Goal: Information Seeking & Learning: Learn about a topic

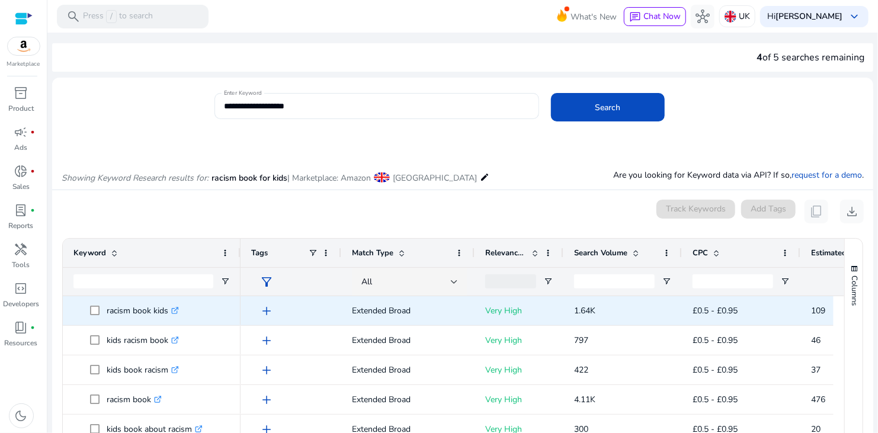
scroll to position [0, 195]
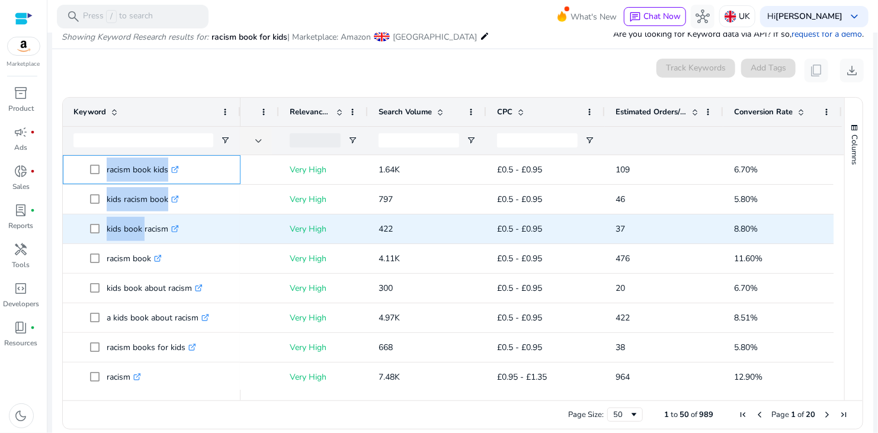
drag, startPoint x: 100, startPoint y: 167, endPoint x: 143, endPoint y: 215, distance: 64.6
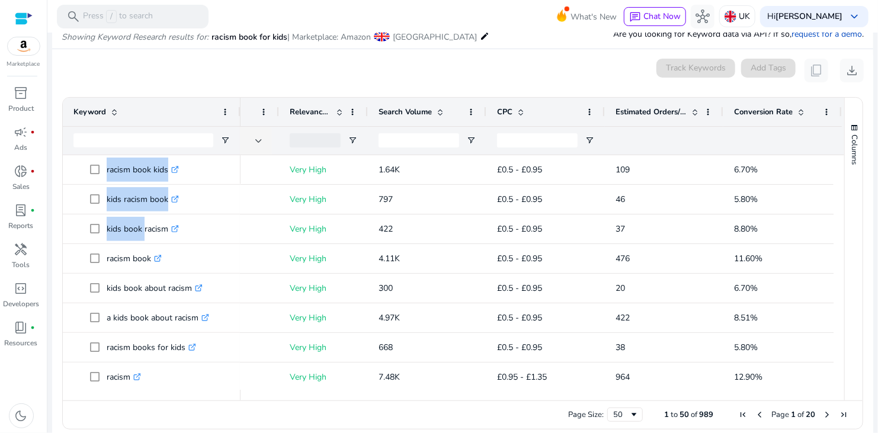
click at [653, 114] on span "Estimated Orders/Month" at bounding box center [650, 112] width 71 height 11
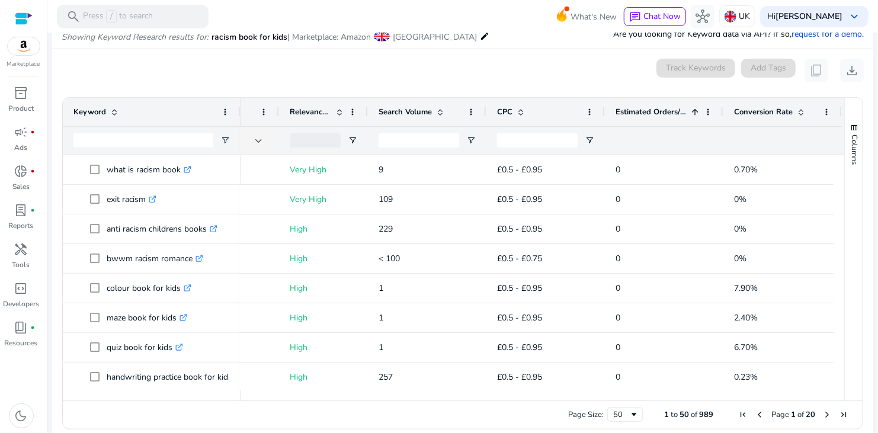
click at [653, 114] on span "Estimated Orders/Month" at bounding box center [650, 112] width 71 height 11
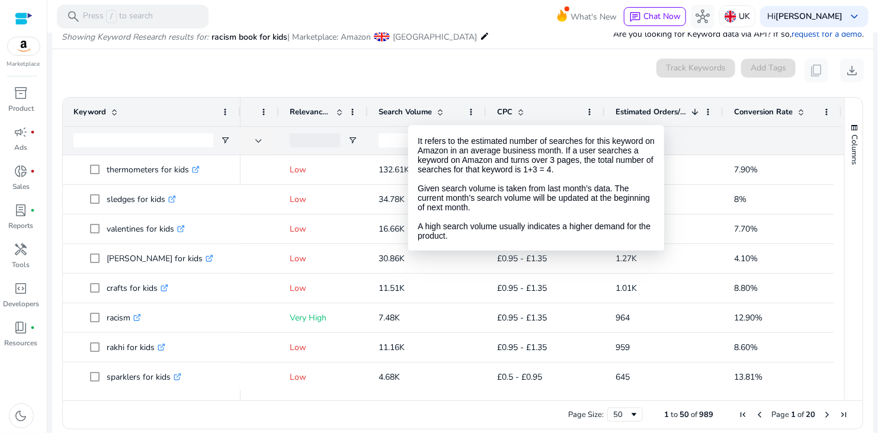
click at [408, 114] on span "Search Volume" at bounding box center [405, 112] width 53 height 11
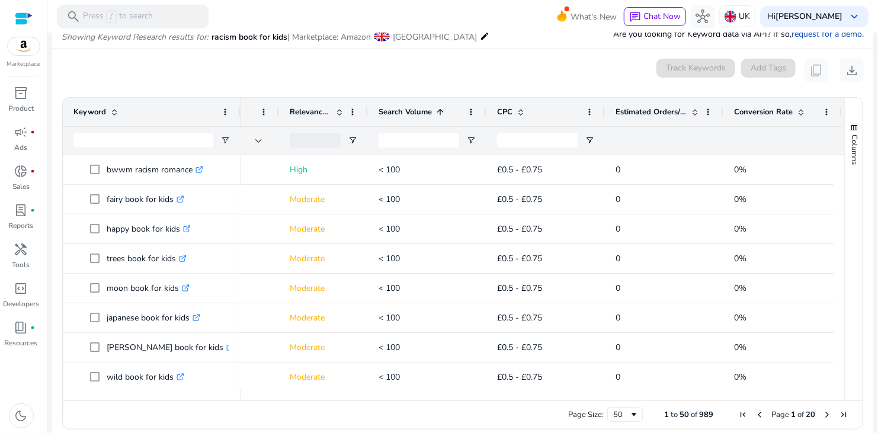
click at [408, 114] on span "Search Volume" at bounding box center [405, 112] width 53 height 11
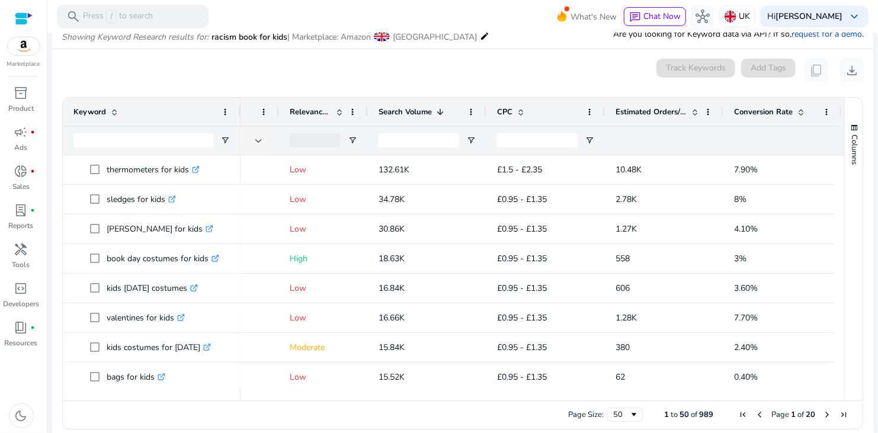
click at [303, 109] on span "Relevance Score" at bounding box center [310, 112] width 41 height 11
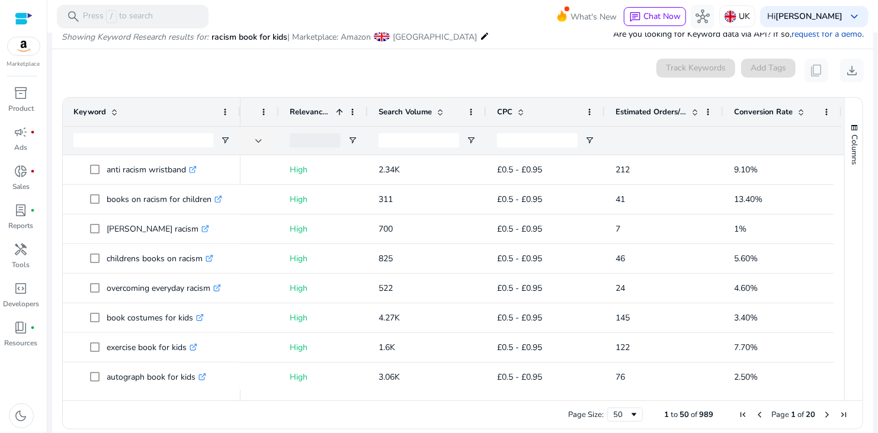
click at [304, 109] on span "Relevance Score" at bounding box center [310, 112] width 41 height 11
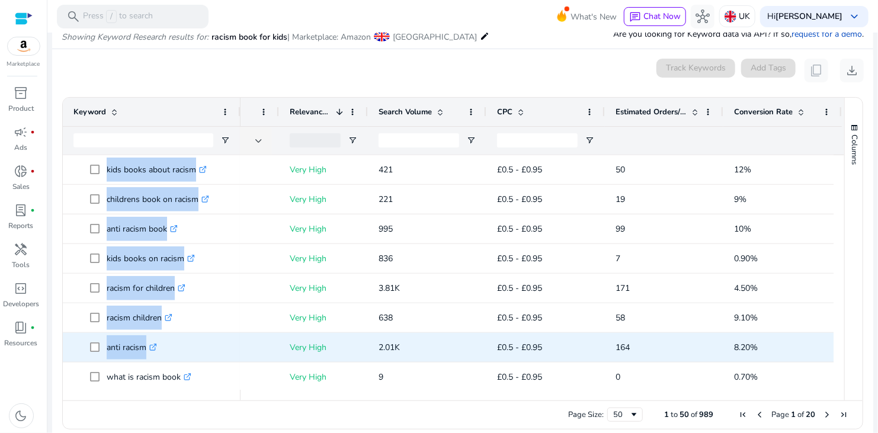
scroll to position [0, 0]
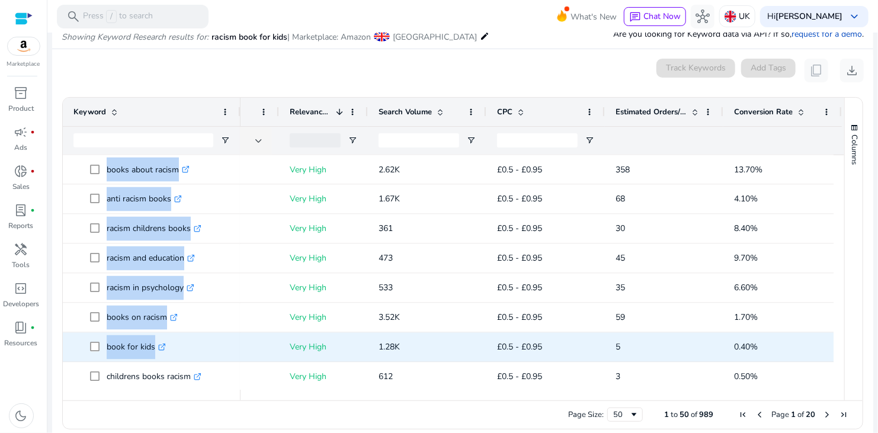
drag, startPoint x: 100, startPoint y: 164, endPoint x: 201, endPoint y: 341, distance: 203.7
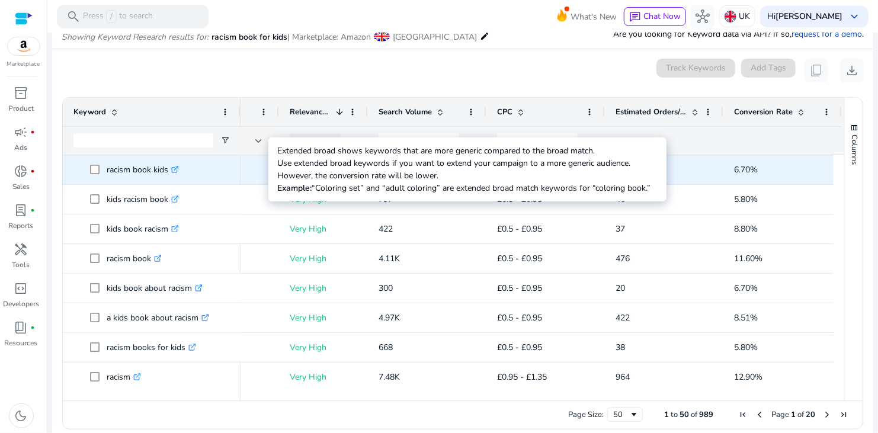
click at [267, 168] on p "Extended Broad" at bounding box center [212, 170] width 112 height 24
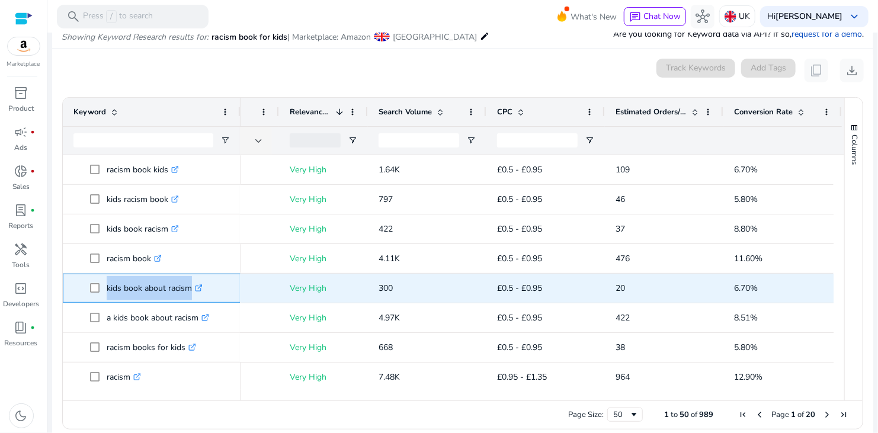
drag, startPoint x: 105, startPoint y: 284, endPoint x: 187, endPoint y: 284, distance: 82.3
click at [187, 284] on span "kids book about racism .st0{fill:#2c8af8}" at bounding box center [160, 288] width 140 height 24
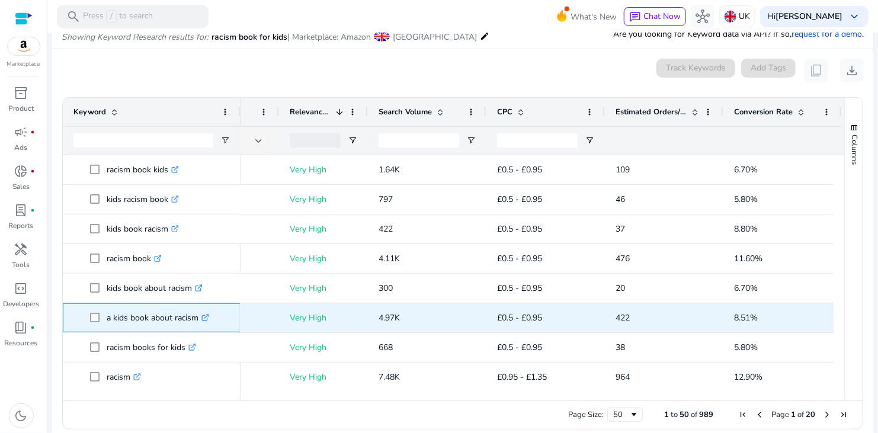
click at [105, 320] on span at bounding box center [98, 318] width 17 height 24
drag, startPoint x: 105, startPoint y: 320, endPoint x: 197, endPoint y: 320, distance: 91.8
click at [197, 320] on span "a kids book about racism .st0{fill:#2c8af8}" at bounding box center [160, 318] width 140 height 24
copy span "a kids book about racism"
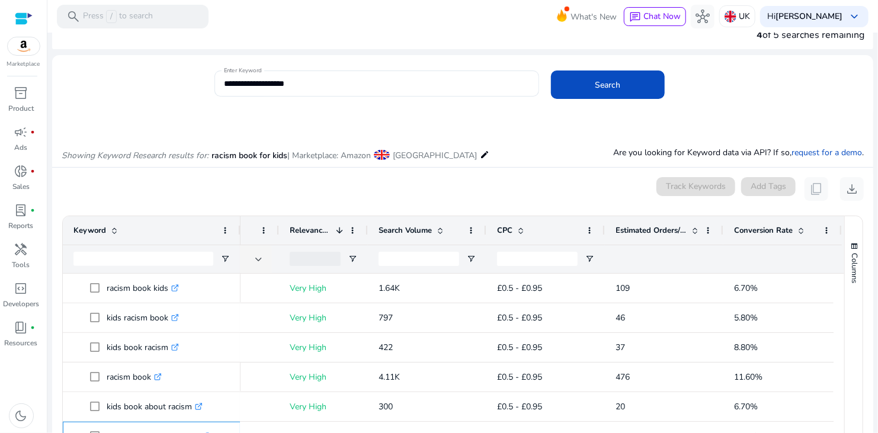
scroll to position [82, 0]
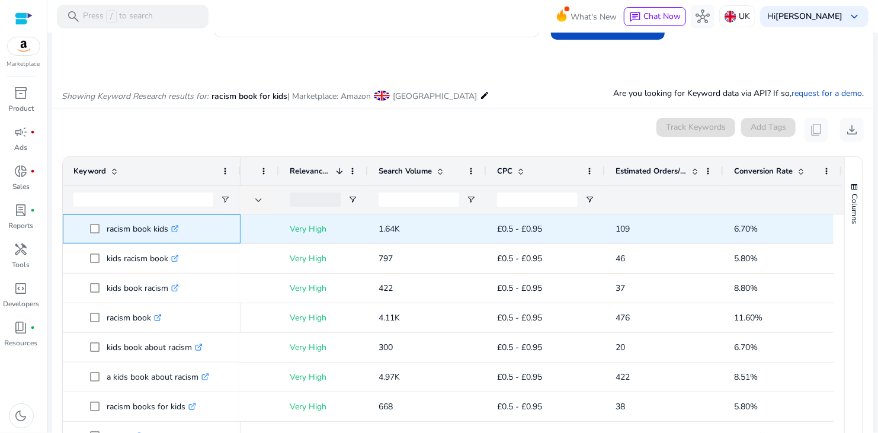
drag, startPoint x: 104, startPoint y: 226, endPoint x: 168, endPoint y: 227, distance: 64.0
click at [168, 227] on span "racism book kids .st0{fill:#2c8af8}" at bounding box center [160, 229] width 140 height 24
copy span "racism book kids"
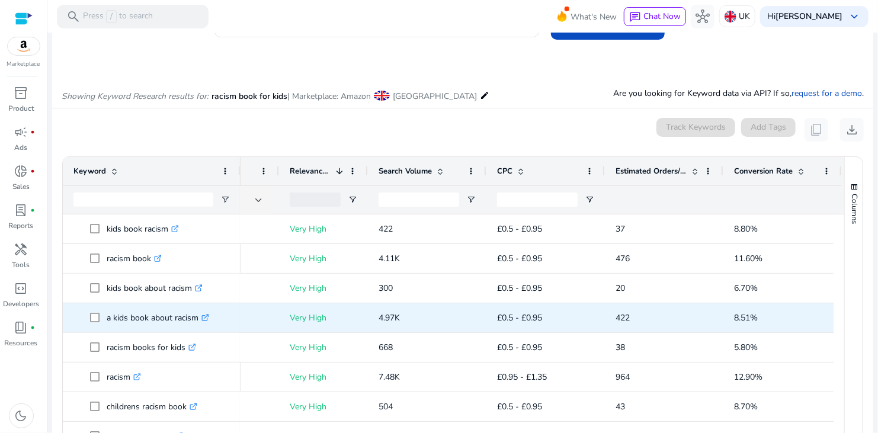
scroll to position [118, 0]
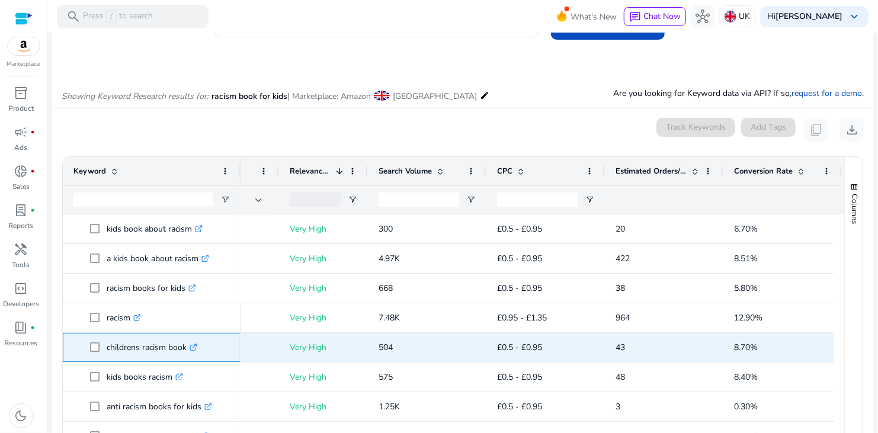
drag, startPoint x: 104, startPoint y: 345, endPoint x: 188, endPoint y: 353, distance: 84.5
click at [188, 353] on span "childrens racism book .st0{fill:#2c8af8}" at bounding box center [160, 347] width 140 height 24
copy span "childrens racism book"
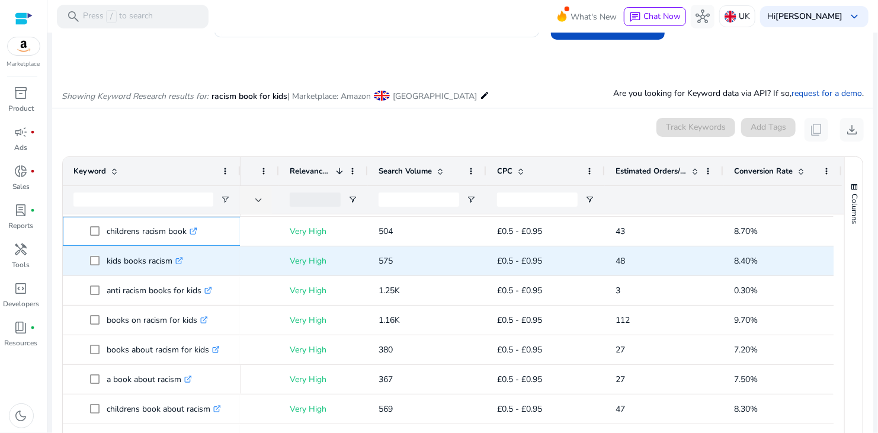
scroll to position [237, 0]
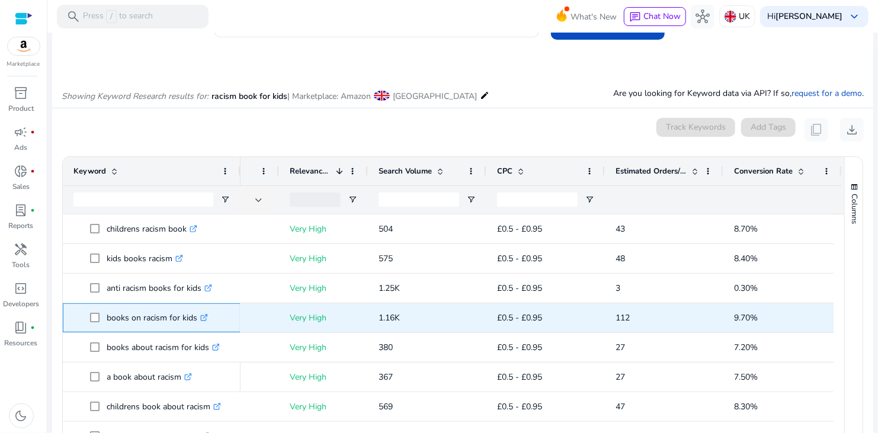
drag, startPoint x: 103, startPoint y: 315, endPoint x: 194, endPoint y: 321, distance: 91.5
click at [194, 321] on span "books on racism for kids .st0{fill:#2c8af8}" at bounding box center [160, 318] width 140 height 24
copy span "books on racism for kids"
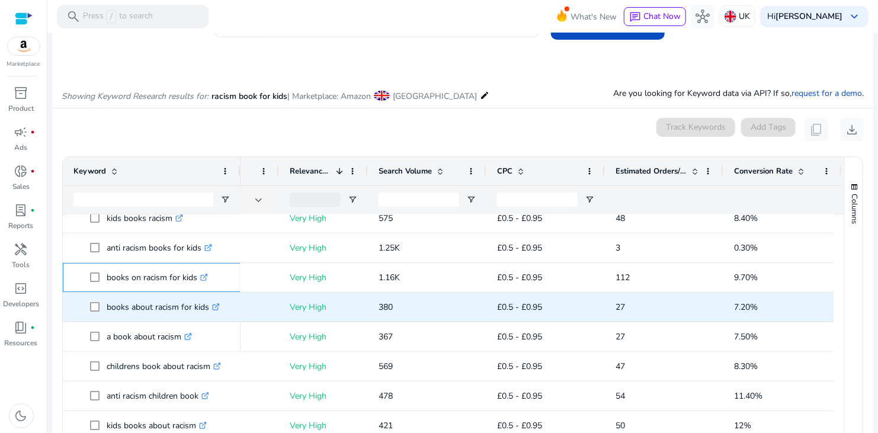
scroll to position [296, 0]
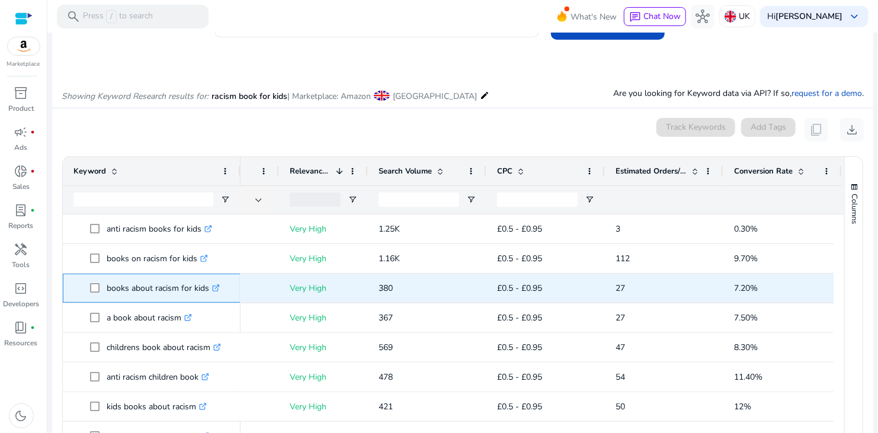
drag, startPoint x: 104, startPoint y: 284, endPoint x: 207, endPoint y: 286, distance: 103.1
click at [207, 286] on span "books about racism for kids .st0{fill:#2c8af8}" at bounding box center [160, 288] width 140 height 24
copy span "books about racism for kids"
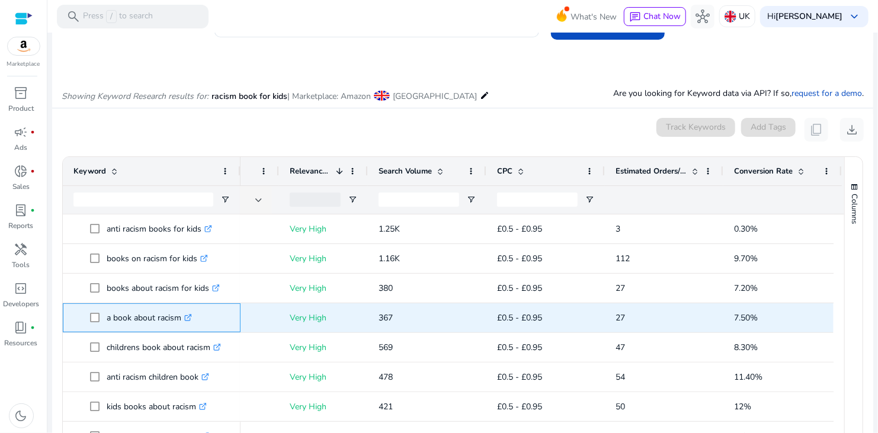
drag, startPoint x: 105, startPoint y: 322, endPoint x: 185, endPoint y: 318, distance: 80.6
click at [185, 318] on span "a book about racism .st0{fill:#2c8af8}" at bounding box center [160, 318] width 140 height 24
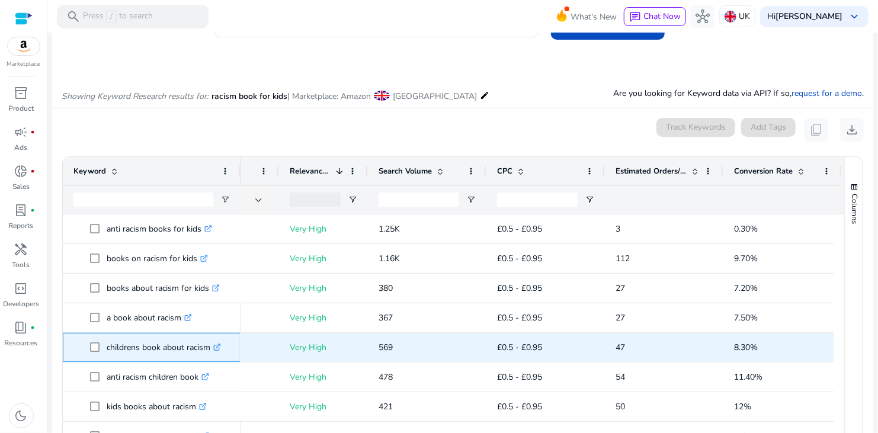
drag, startPoint x: 105, startPoint y: 346, endPoint x: 209, endPoint y: 354, distance: 104.6
click at [209, 354] on span "childrens book about racism .st0{fill:#2c8af8}" at bounding box center [160, 347] width 140 height 24
copy span "childrens book about racism"
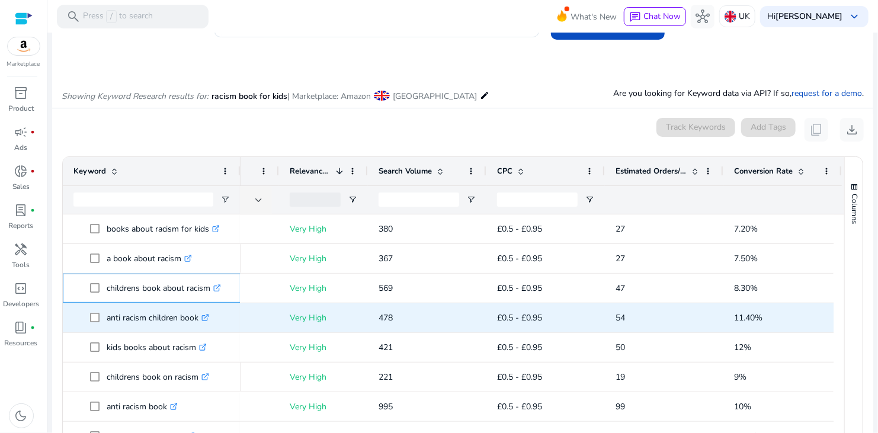
scroll to position [355, 0]
drag, startPoint x: 103, startPoint y: 315, endPoint x: 197, endPoint y: 322, distance: 94.4
click at [197, 322] on span "anti racism children book .st0{fill:#2c8af8}" at bounding box center [160, 318] width 140 height 24
copy span "anti racism children book"
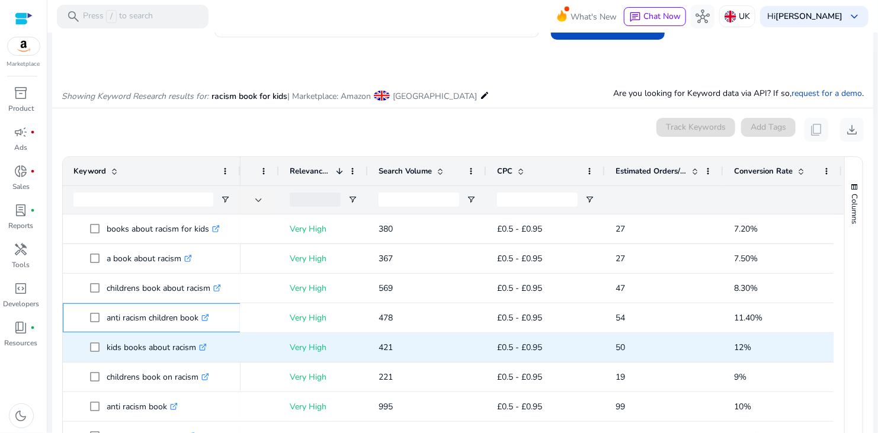
scroll to position [415, 0]
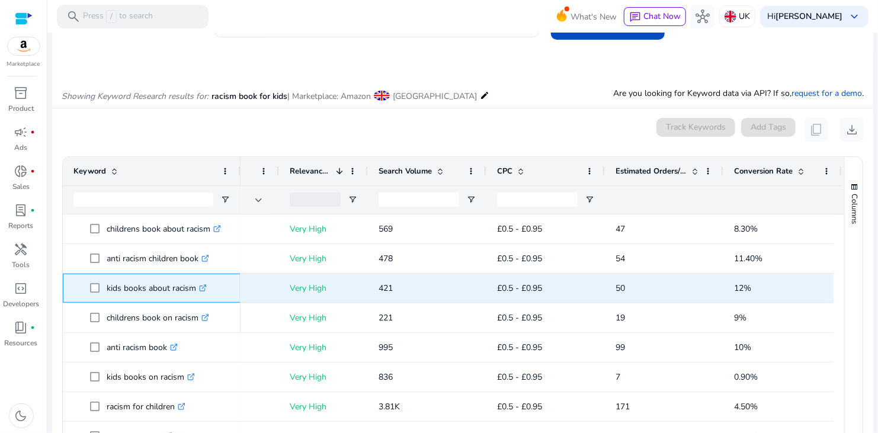
click at [107, 285] on p "kids books about racism .st0{fill:#2c8af8}" at bounding box center [157, 288] width 100 height 24
drag, startPoint x: 107, startPoint y: 285, endPoint x: 192, endPoint y: 291, distance: 85.5
click at [192, 291] on p "kids books about racism .st0{fill:#2c8af8}" at bounding box center [157, 288] width 100 height 24
copy p "kids books about racism"
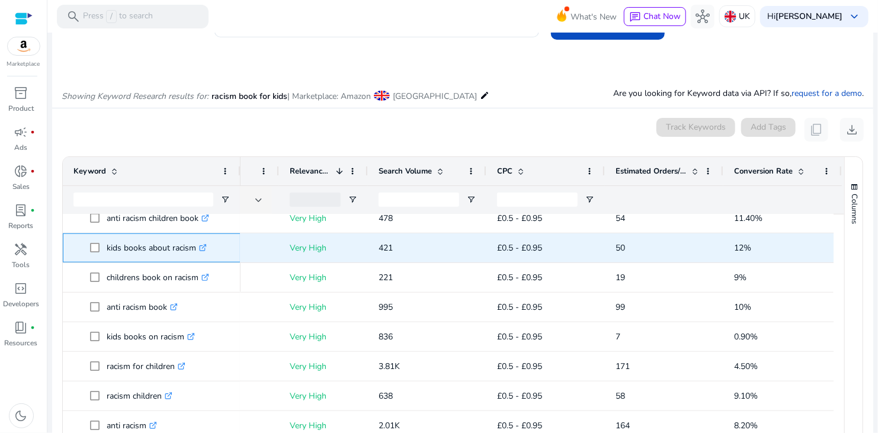
scroll to position [474, 0]
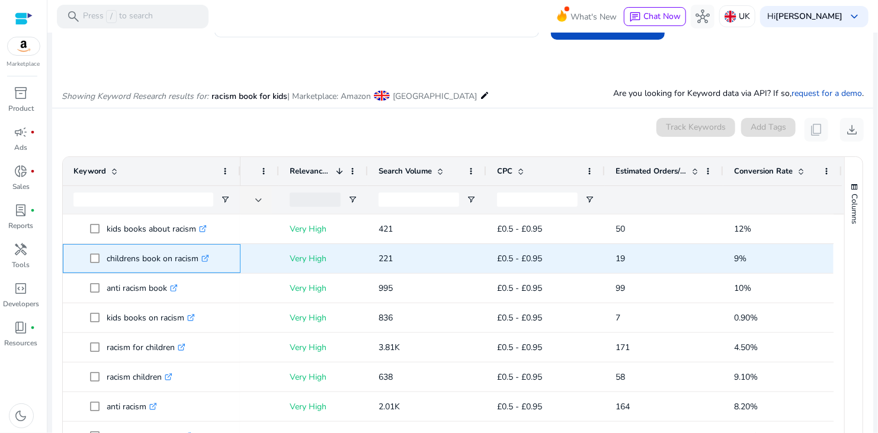
drag, startPoint x: 101, startPoint y: 259, endPoint x: 197, endPoint y: 267, distance: 96.3
click at [197, 267] on span "childrens book on racism .st0{fill:#2c8af8}" at bounding box center [160, 258] width 140 height 24
copy span "childrens book on racism"
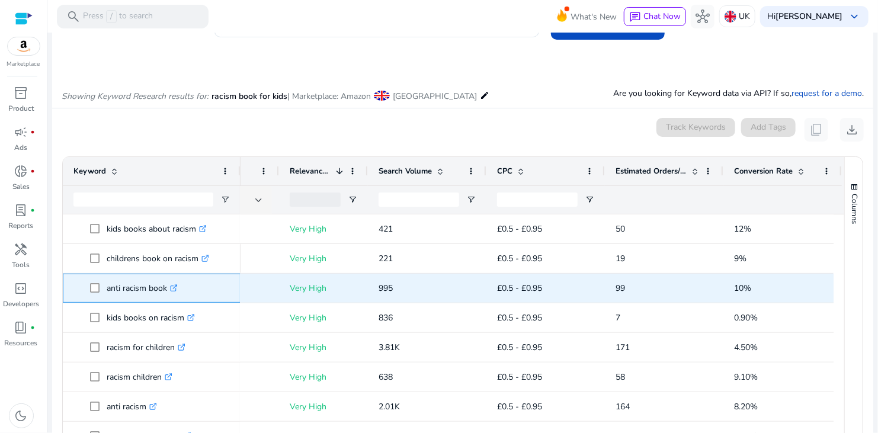
drag, startPoint x: 104, startPoint y: 288, endPoint x: 168, endPoint y: 292, distance: 63.5
click at [168, 292] on span "anti racism book .st0{fill:#2c8af8}" at bounding box center [160, 288] width 140 height 24
copy span "anti racism book"
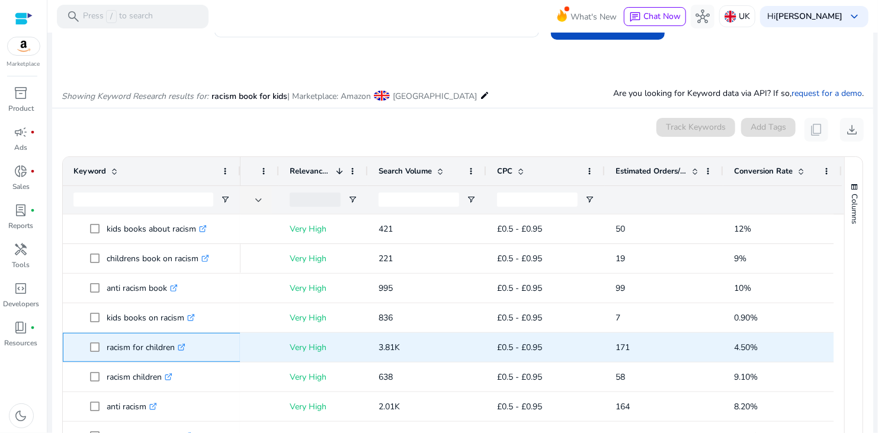
drag, startPoint x: 104, startPoint y: 346, endPoint x: 174, endPoint y: 347, distance: 69.9
click at [174, 347] on span "racism for children .st0{fill:#2c8af8}" at bounding box center [160, 347] width 140 height 24
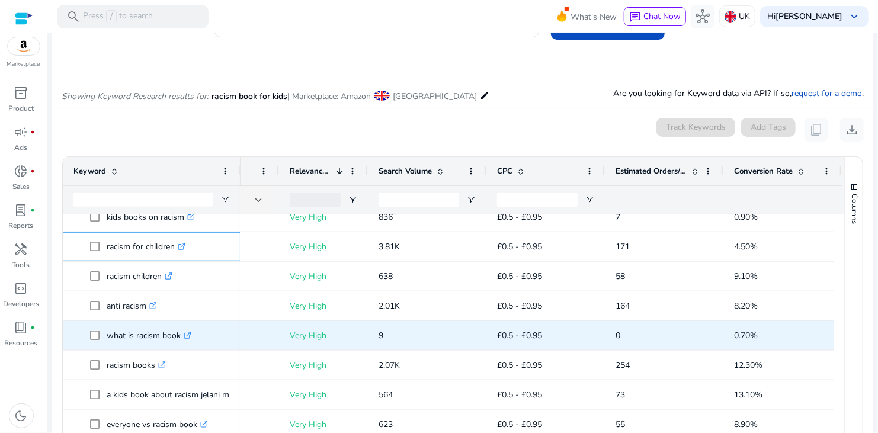
scroll to position [592, 0]
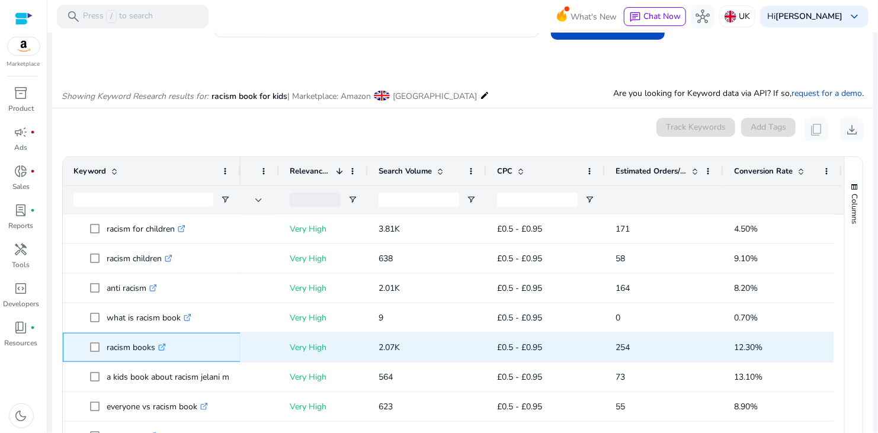
drag, startPoint x: 104, startPoint y: 348, endPoint x: 155, endPoint y: 348, distance: 50.3
click at [155, 348] on span "racism books .st0{fill:#2c8af8}" at bounding box center [160, 347] width 140 height 24
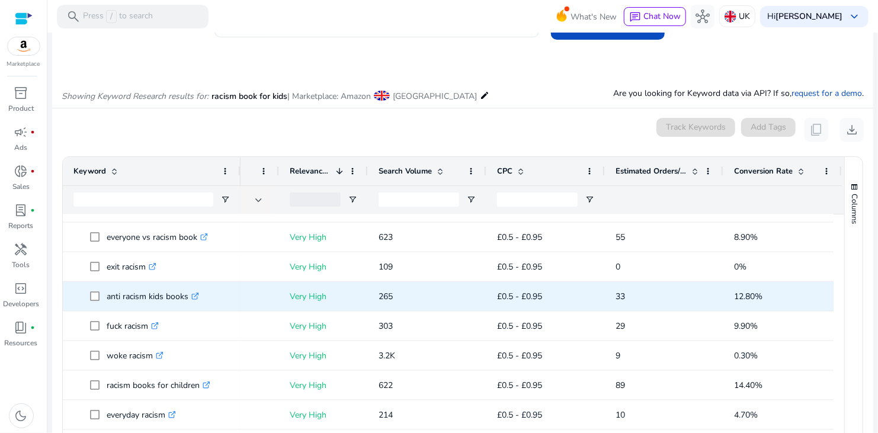
scroll to position [770, 0]
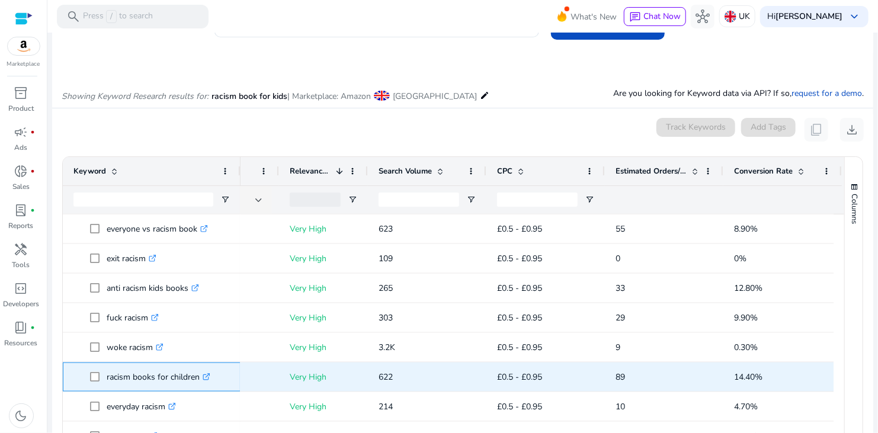
drag, startPoint x: 104, startPoint y: 378, endPoint x: 198, endPoint y: 384, distance: 93.8
click at [198, 384] on span "racism books for children .st0{fill:#2c8af8}" at bounding box center [160, 377] width 140 height 24
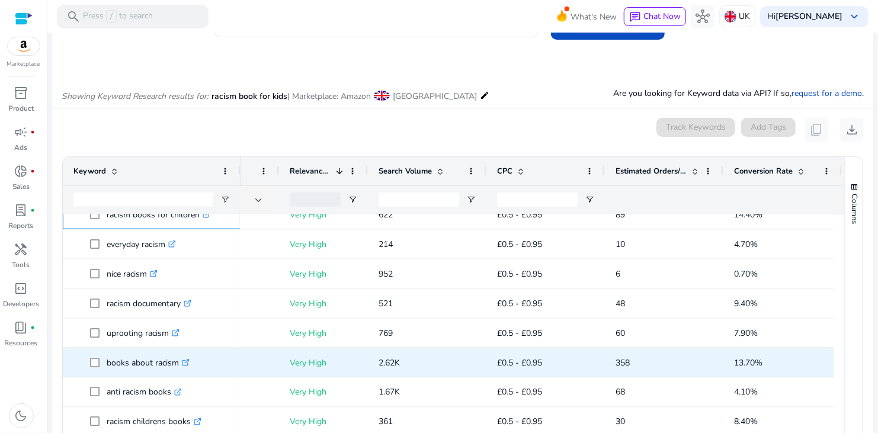
scroll to position [948, 0]
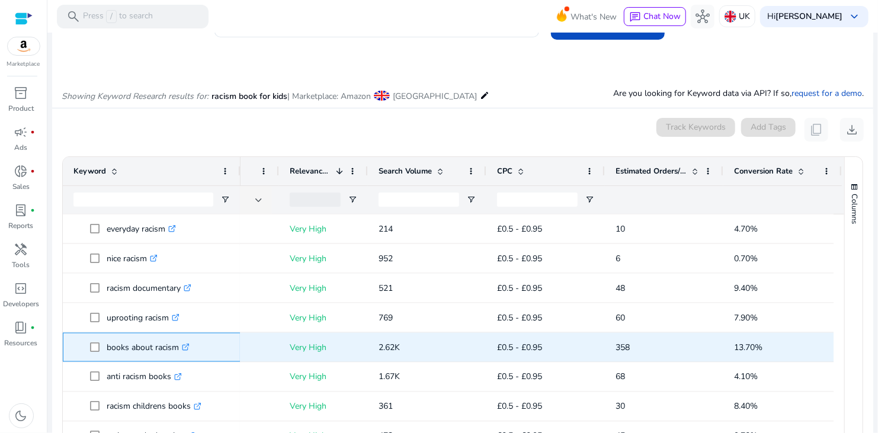
drag, startPoint x: 104, startPoint y: 348, endPoint x: 180, endPoint y: 349, distance: 76.4
click at [180, 349] on span "books about racism .st0{fill:#2c8af8}" at bounding box center [160, 347] width 140 height 24
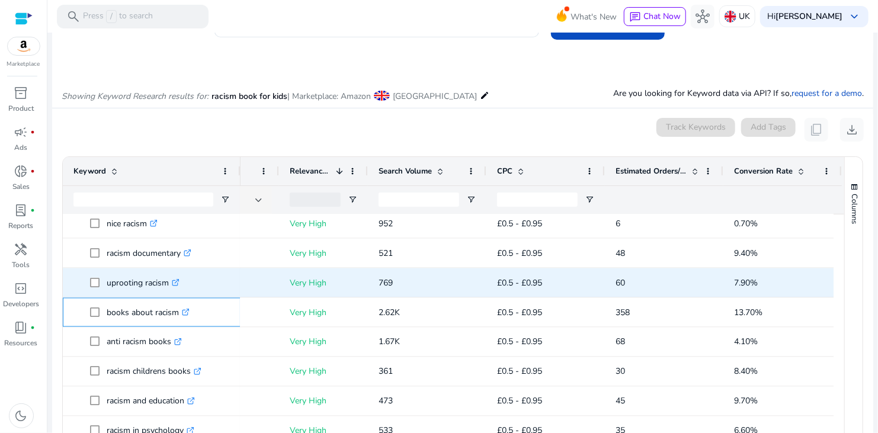
scroll to position [1066, 0]
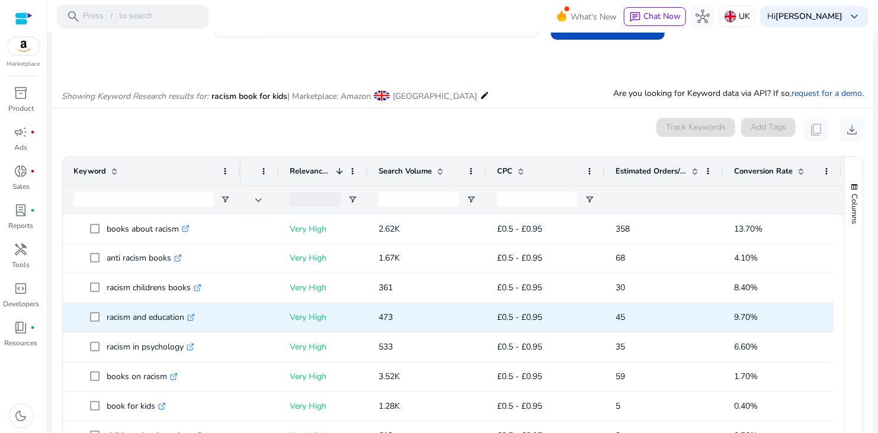
click at [108, 316] on p "racism and education .st0{fill:#2c8af8}" at bounding box center [151, 318] width 88 height 24
drag, startPoint x: 104, startPoint y: 317, endPoint x: 183, endPoint y: 322, distance: 79.6
click at [183, 322] on span "racism and education .st0{fill:#2c8af8}" at bounding box center [160, 318] width 140 height 24
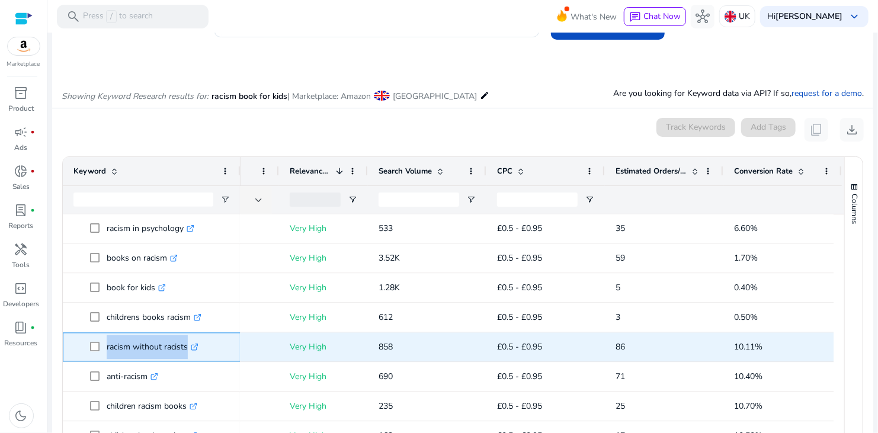
drag, startPoint x: 104, startPoint y: 347, endPoint x: 185, endPoint y: 347, distance: 81.2
click at [185, 347] on span "racism without racists .st0{fill:#2c8af8}" at bounding box center [160, 347] width 140 height 24
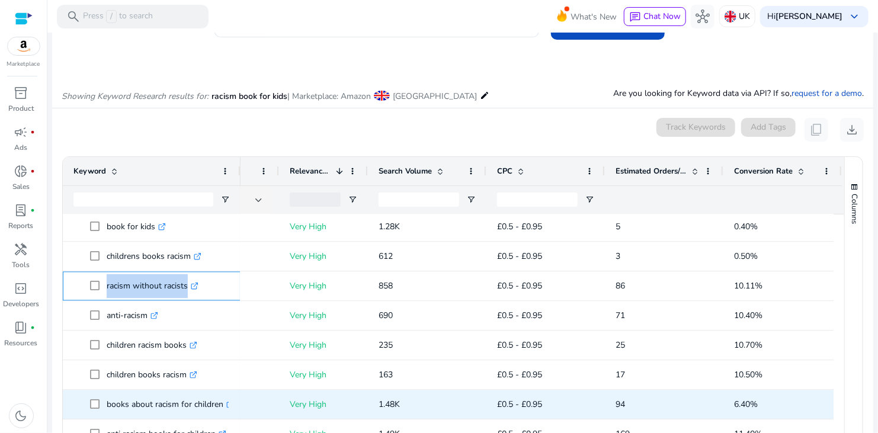
scroll to position [141, 0]
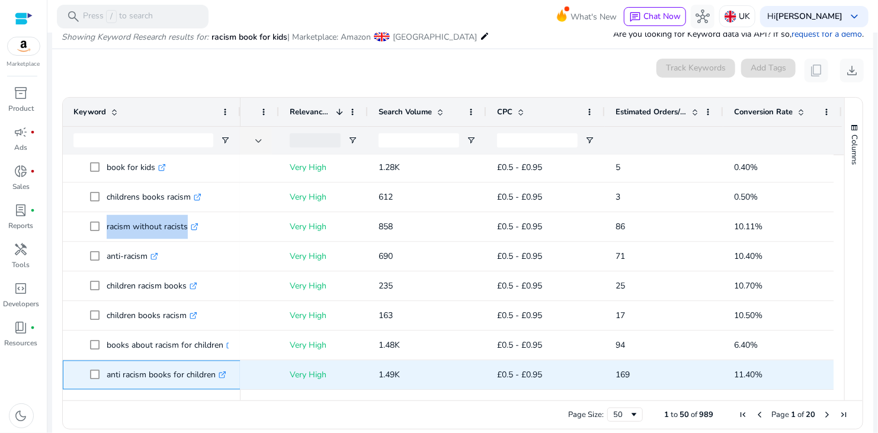
drag, startPoint x: 104, startPoint y: 374, endPoint x: 215, endPoint y: 377, distance: 111.4
click at [215, 377] on span "anti racism books for children .st0{fill:#2c8af8}" at bounding box center [160, 375] width 140 height 24
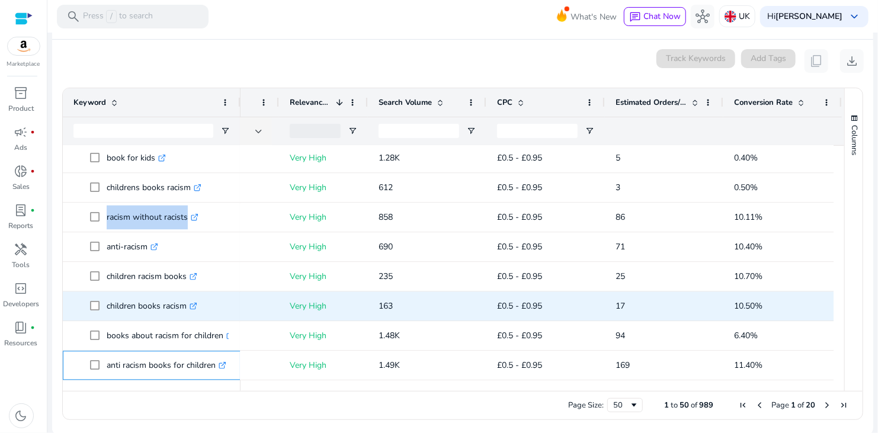
scroll to position [152, 0]
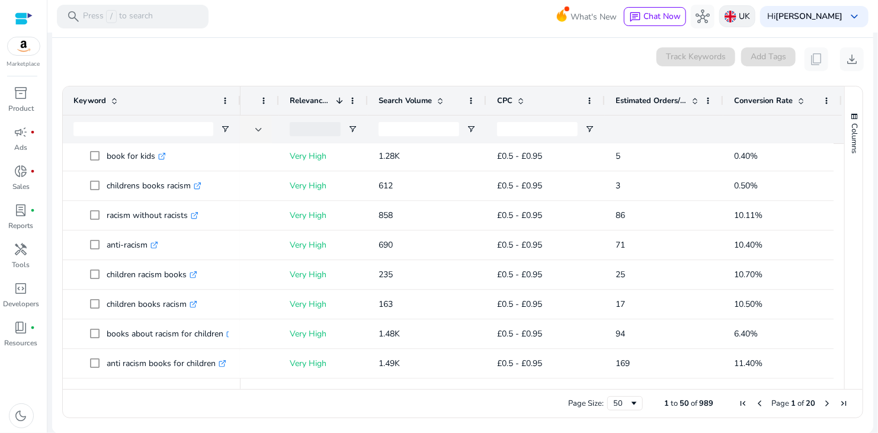
click at [742, 17] on div "UK" at bounding box center [737, 16] width 36 height 22
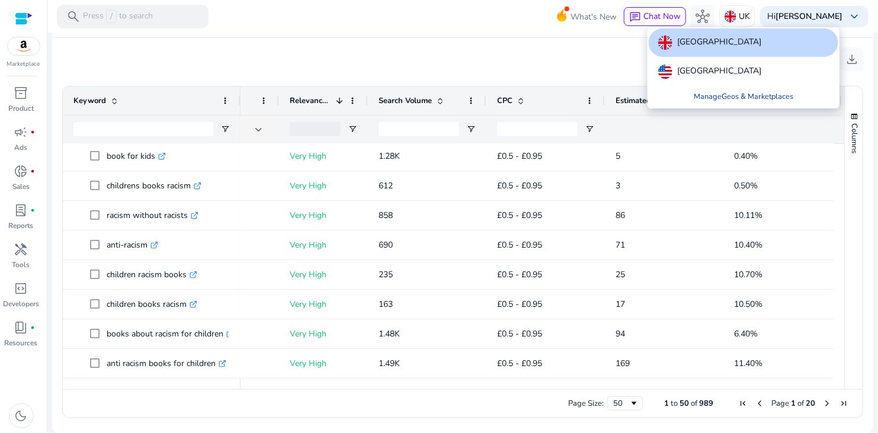
click at [728, 95] on link "Manage Geos & Marketplaces" at bounding box center [743, 96] width 118 height 21
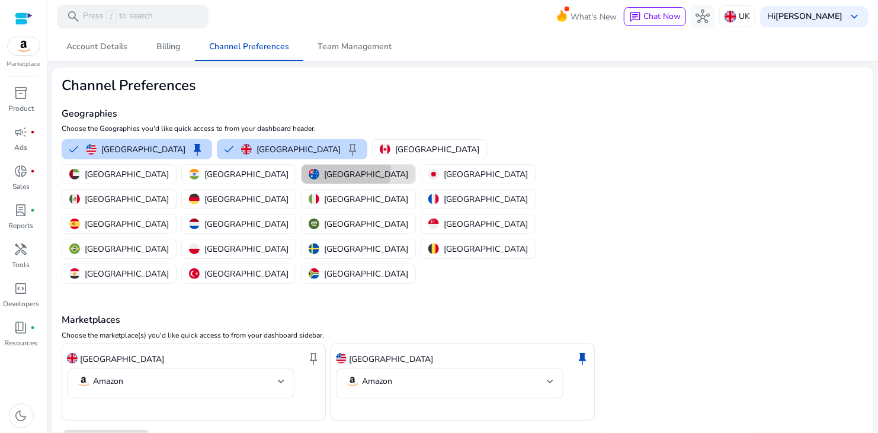
click at [324, 171] on p "[GEOGRAPHIC_DATA]" at bounding box center [366, 174] width 84 height 12
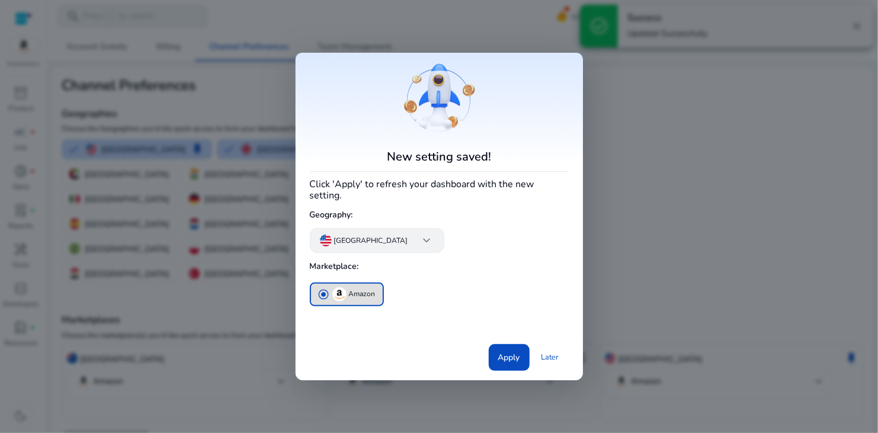
click at [420, 236] on span "keyboard_arrow_down" at bounding box center [427, 240] width 14 height 14
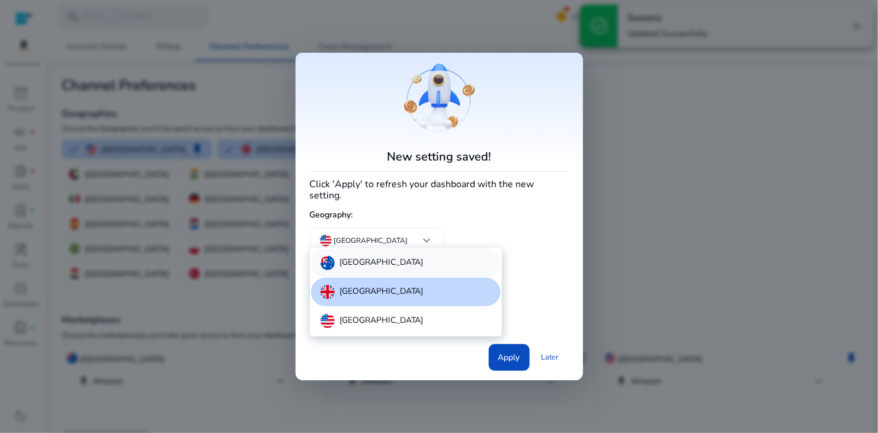
click at [393, 268] on div "[GEOGRAPHIC_DATA]" at bounding box center [406, 263] width 190 height 28
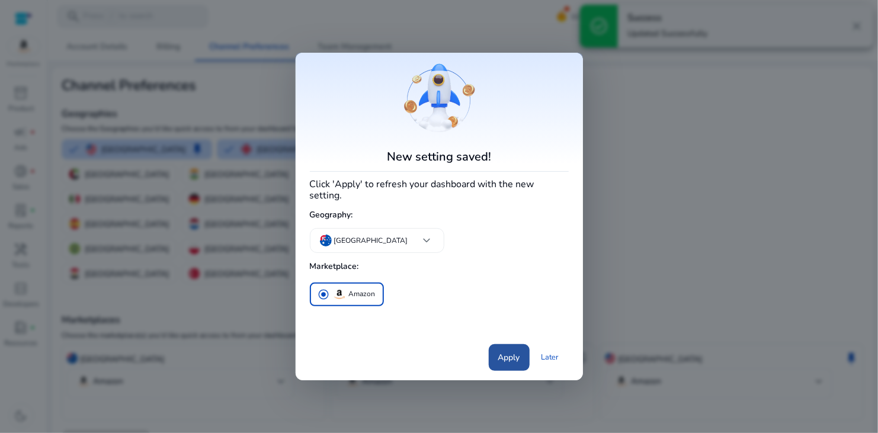
click at [516, 344] on span at bounding box center [509, 357] width 41 height 28
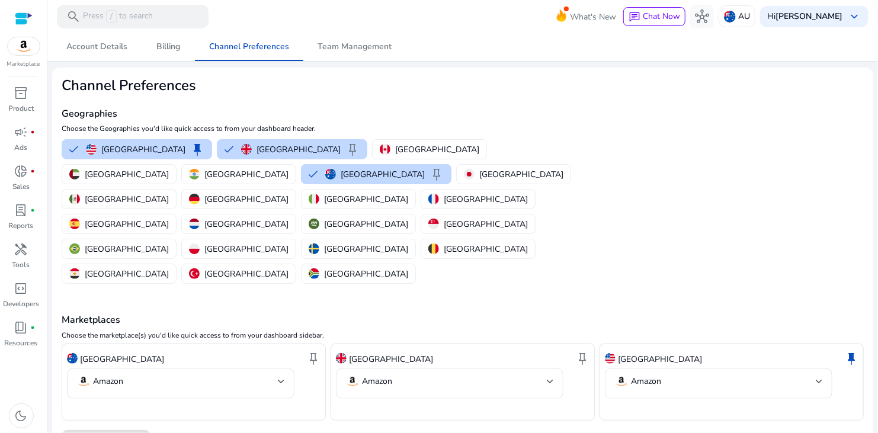
click at [646, 184] on mat-card "Channel Preferences Geographies Choose the Geographies you'd like quick access …" at bounding box center [462, 267] width 821 height 399
click at [25, 243] on span "handyman" at bounding box center [21, 249] width 14 height 14
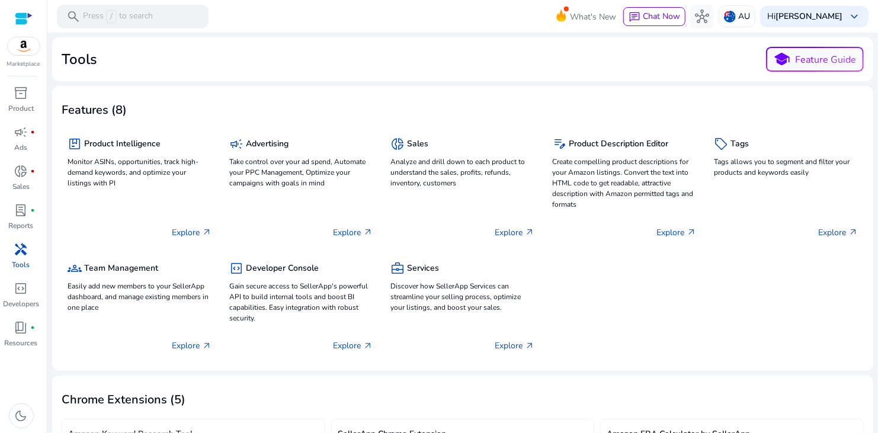
click at [23, 53] on img at bounding box center [24, 46] width 32 height 18
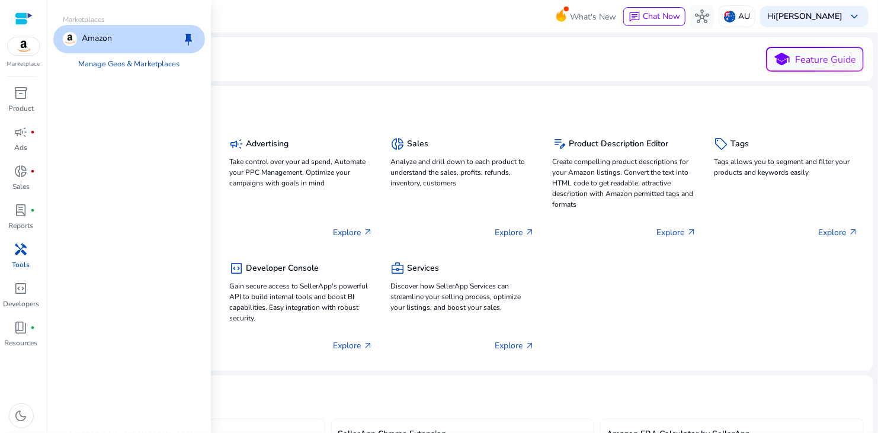
click at [116, 44] on div "Amazon keep" at bounding box center [129, 39] width 152 height 28
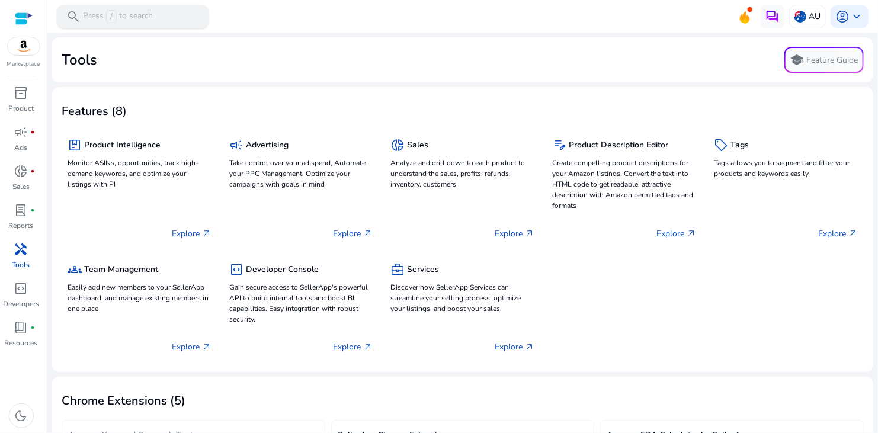
click at [147, 19] on p "Press / to search" at bounding box center [118, 16] width 70 height 13
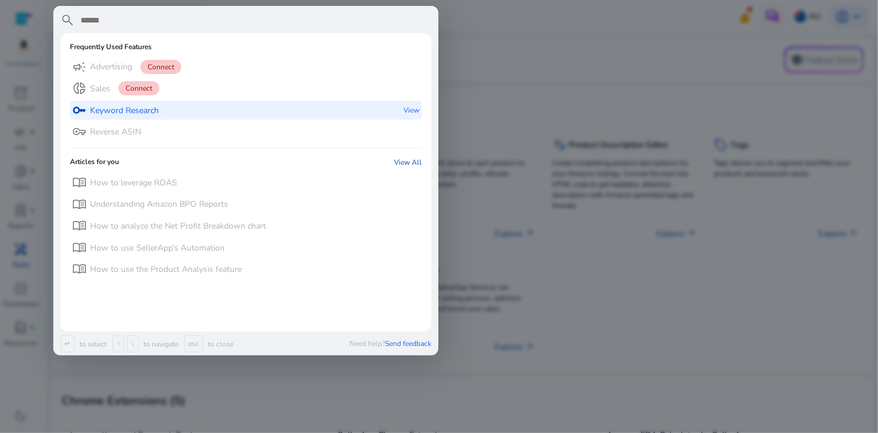
click at [187, 114] on div "key Keyword Research View" at bounding box center [246, 111] width 352 height 20
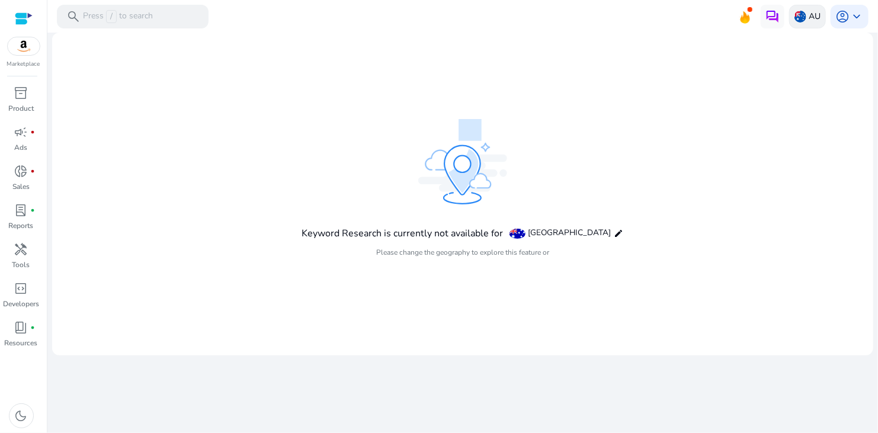
click at [803, 11] on img at bounding box center [800, 17] width 12 height 12
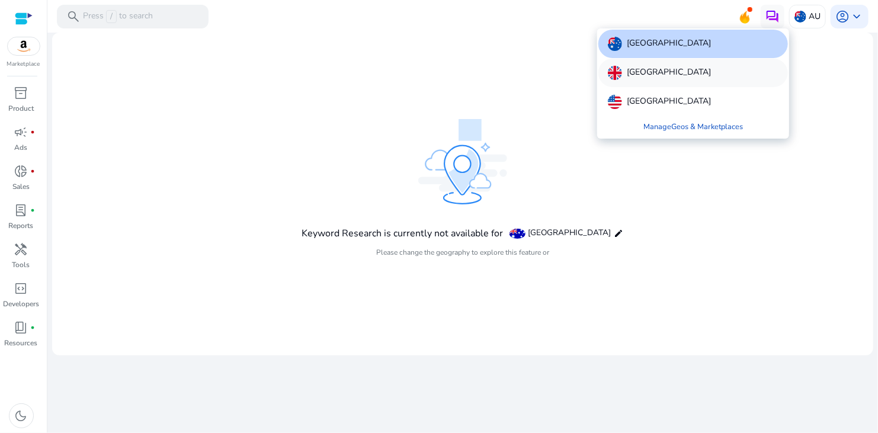
click at [687, 81] on div "[GEOGRAPHIC_DATA]" at bounding box center [693, 73] width 190 height 28
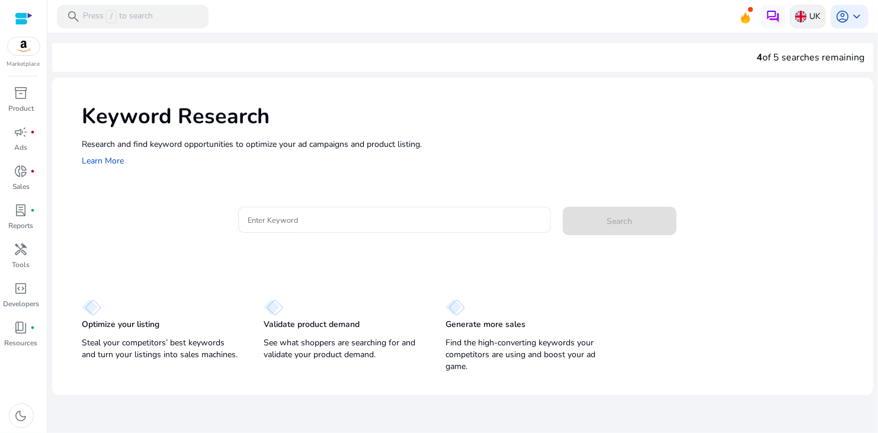
click at [817, 10] on p "UK" at bounding box center [814, 16] width 11 height 21
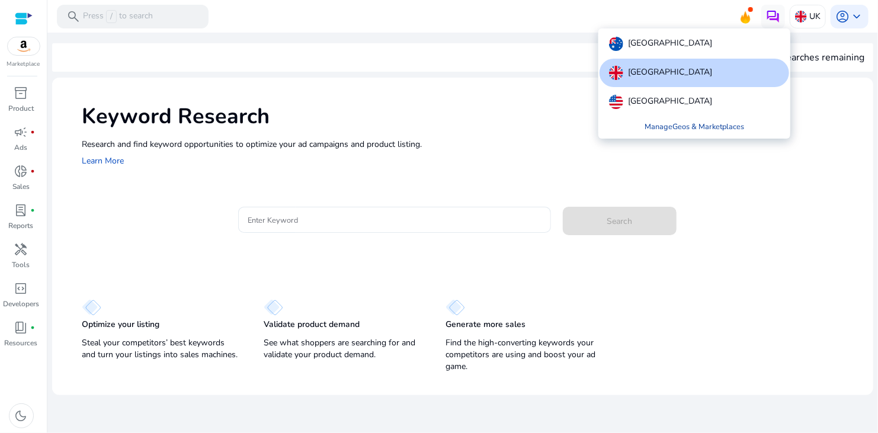
click at [748, 120] on link "Manage Geos & Marketplaces" at bounding box center [694, 126] width 118 height 21
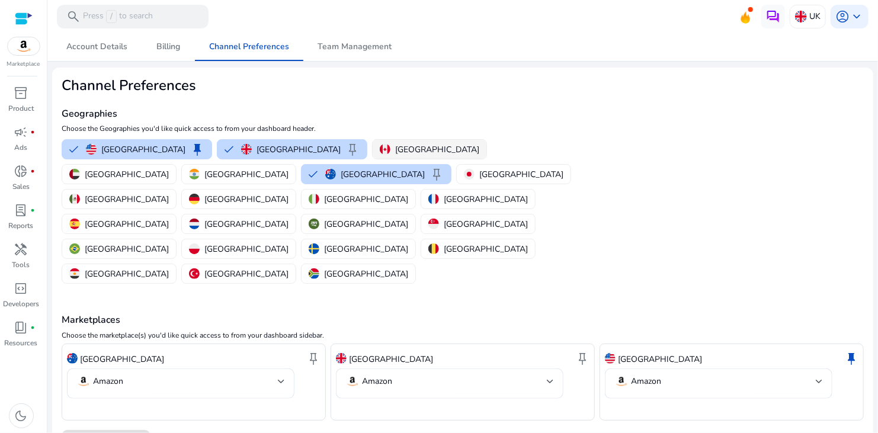
click at [395, 145] on p "[GEOGRAPHIC_DATA]" at bounding box center [437, 149] width 84 height 12
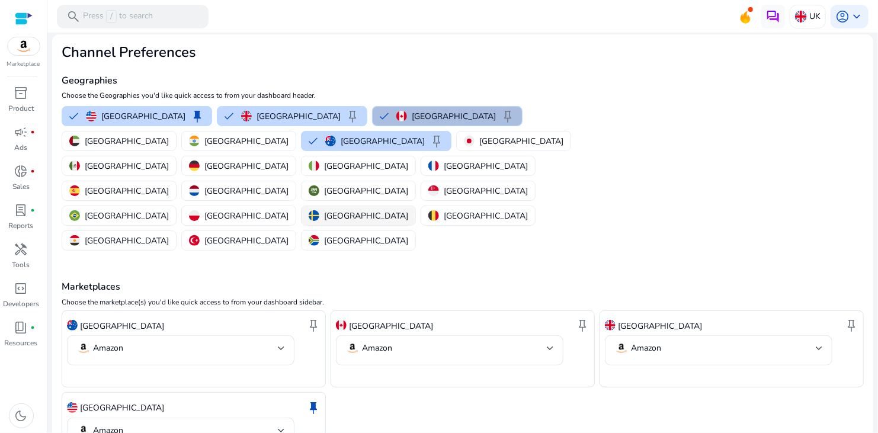
scroll to position [64, 0]
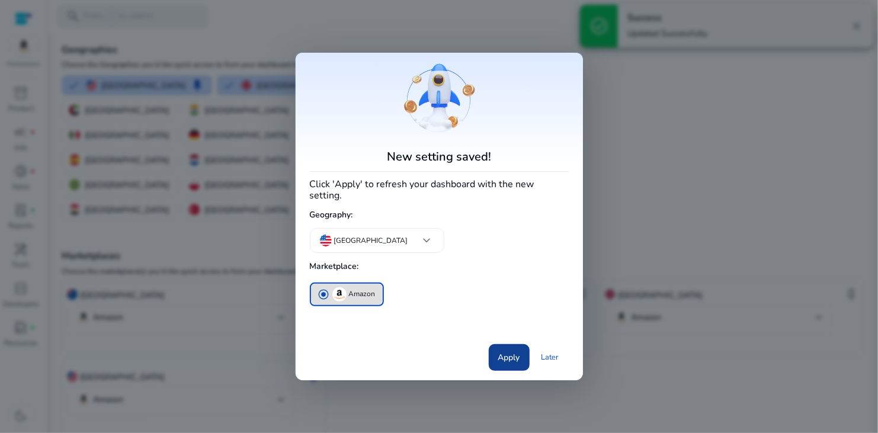
click at [499, 351] on span "Apply" at bounding box center [509, 357] width 22 height 12
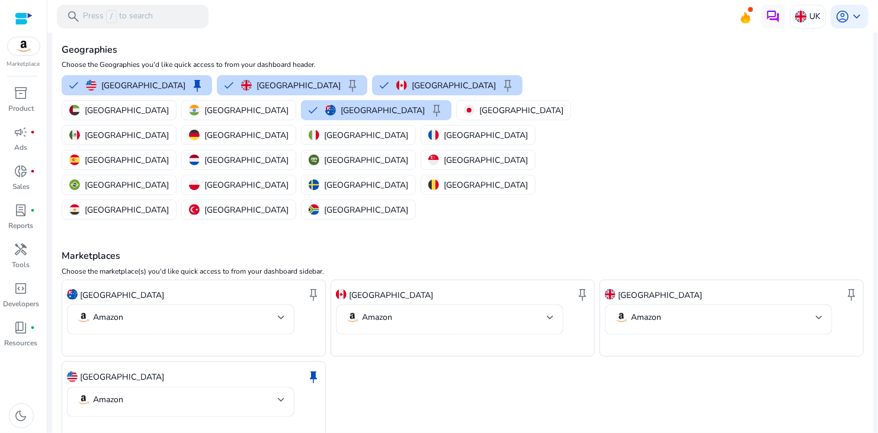
click at [21, 49] on img at bounding box center [24, 46] width 32 height 18
click at [319, 49] on h4 "Geographies" at bounding box center [329, 49] width 535 height 11
click at [134, 16] on p "Press / to search" at bounding box center [118, 16] width 70 height 13
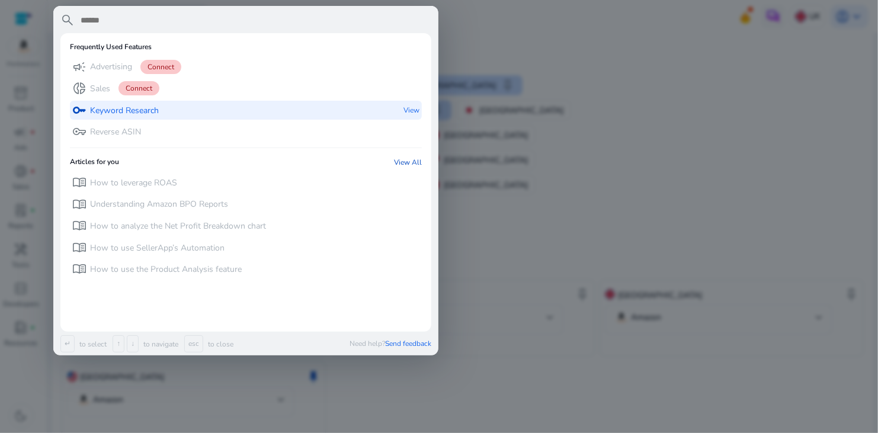
click at [130, 116] on p "Keyword Research" at bounding box center [124, 111] width 69 height 12
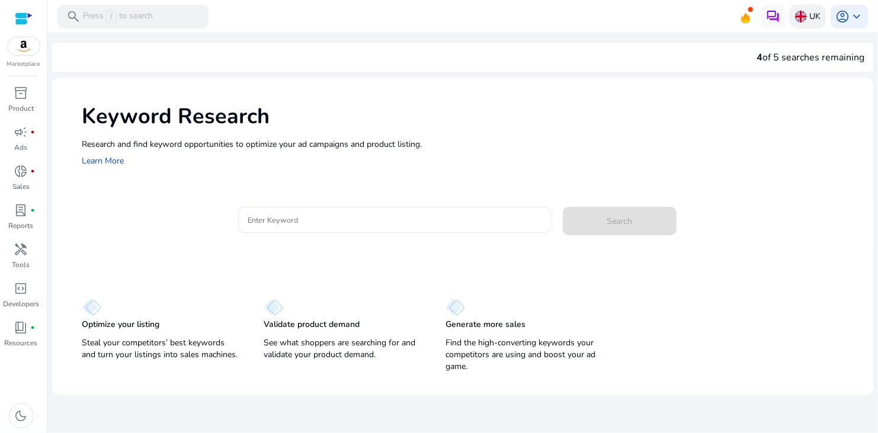
click at [808, 22] on div "UK" at bounding box center [808, 17] width 36 height 24
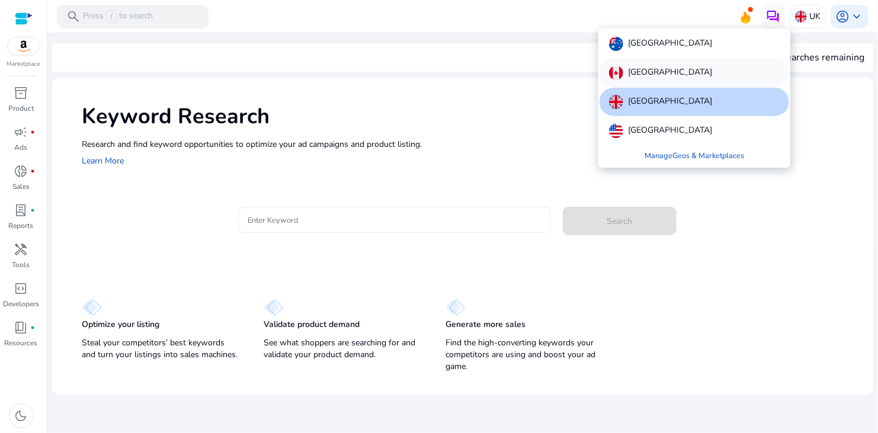
click at [642, 70] on p "[GEOGRAPHIC_DATA]" at bounding box center [670, 73] width 84 height 14
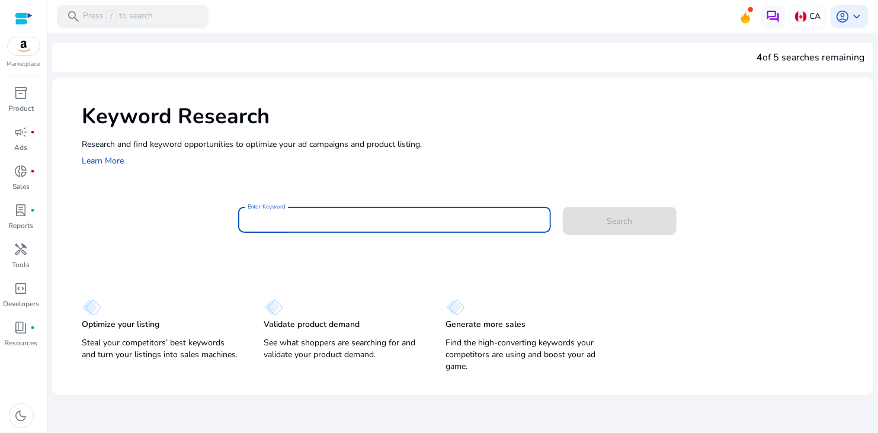
click at [363, 219] on input "Enter Keyword" at bounding box center [395, 219] width 294 height 13
type input "*"
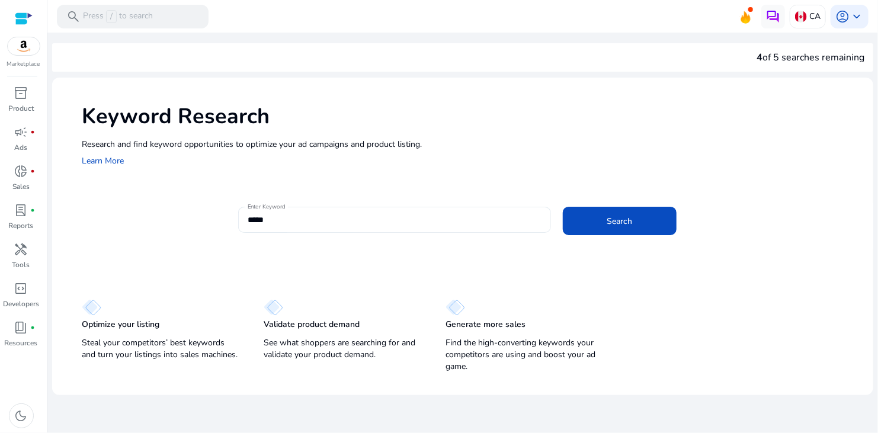
click at [291, 216] on input "*****" at bounding box center [395, 219] width 294 height 13
click at [283, 224] on input "*****" at bounding box center [395, 219] width 294 height 13
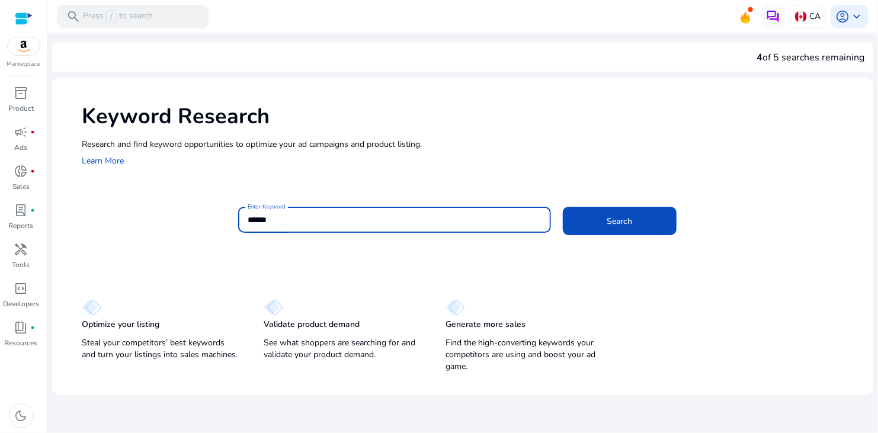
click at [283, 224] on input "******" at bounding box center [395, 219] width 294 height 13
click at [563, 207] on button "Search" at bounding box center [620, 221] width 114 height 28
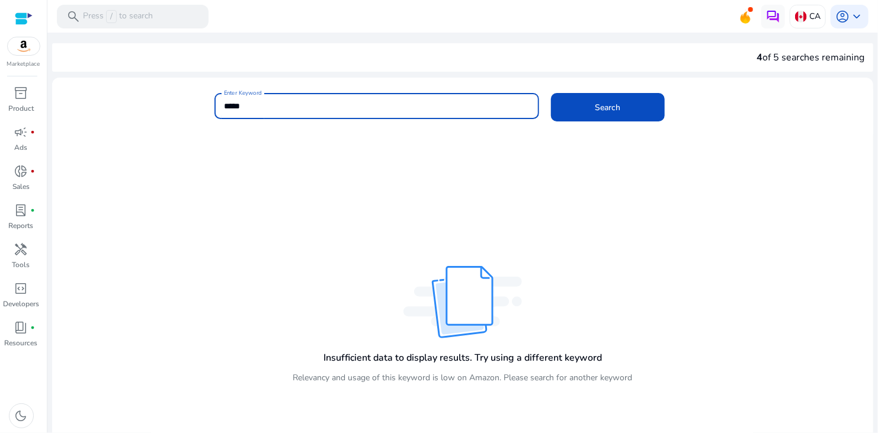
type input "******"
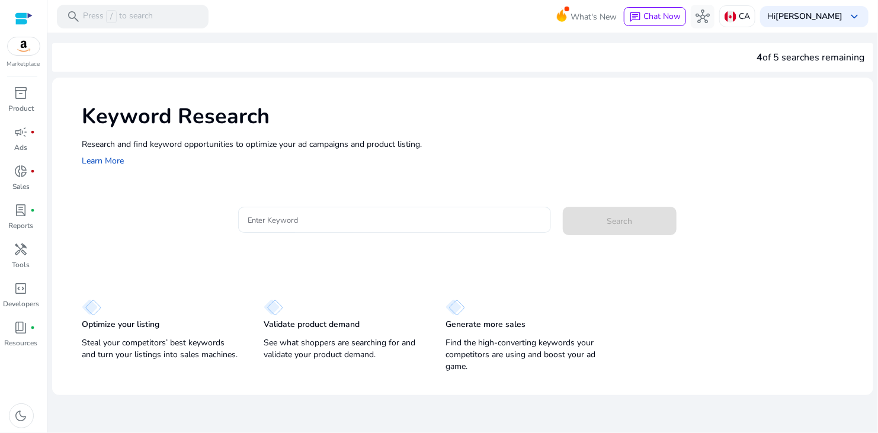
click at [287, 179] on div "Keyword Research Research and find keyword opportunities to optimize your ad ca…" at bounding box center [462, 135] width 821 height 114
click at [403, 220] on input "Enter Keyword" at bounding box center [395, 219] width 294 height 13
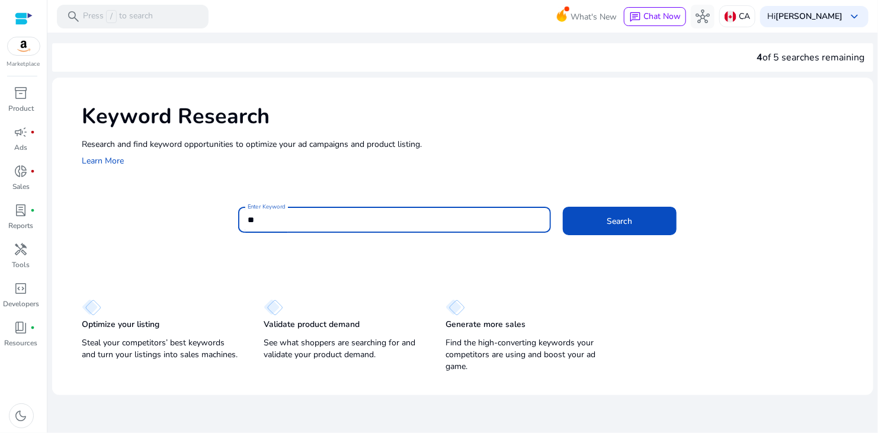
type input "*"
type input "**********"
click at [612, 225] on span "Search" at bounding box center [619, 221] width 25 height 12
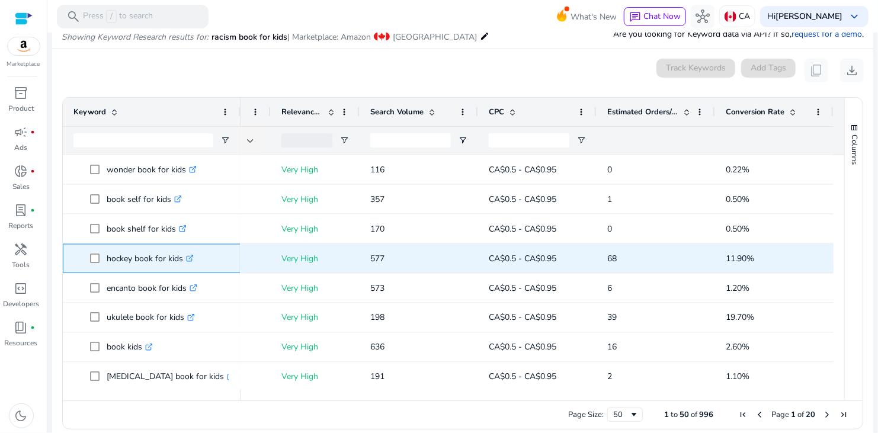
drag, startPoint x: 105, startPoint y: 256, endPoint x: 182, endPoint y: 264, distance: 76.8
click at [182, 264] on span "hockey book for kids .st0{fill:#2c8af8}" at bounding box center [160, 258] width 140 height 24
copy span "hockey book for kids"
